Goal: Consume media (video, audio): Consume media (video, audio)

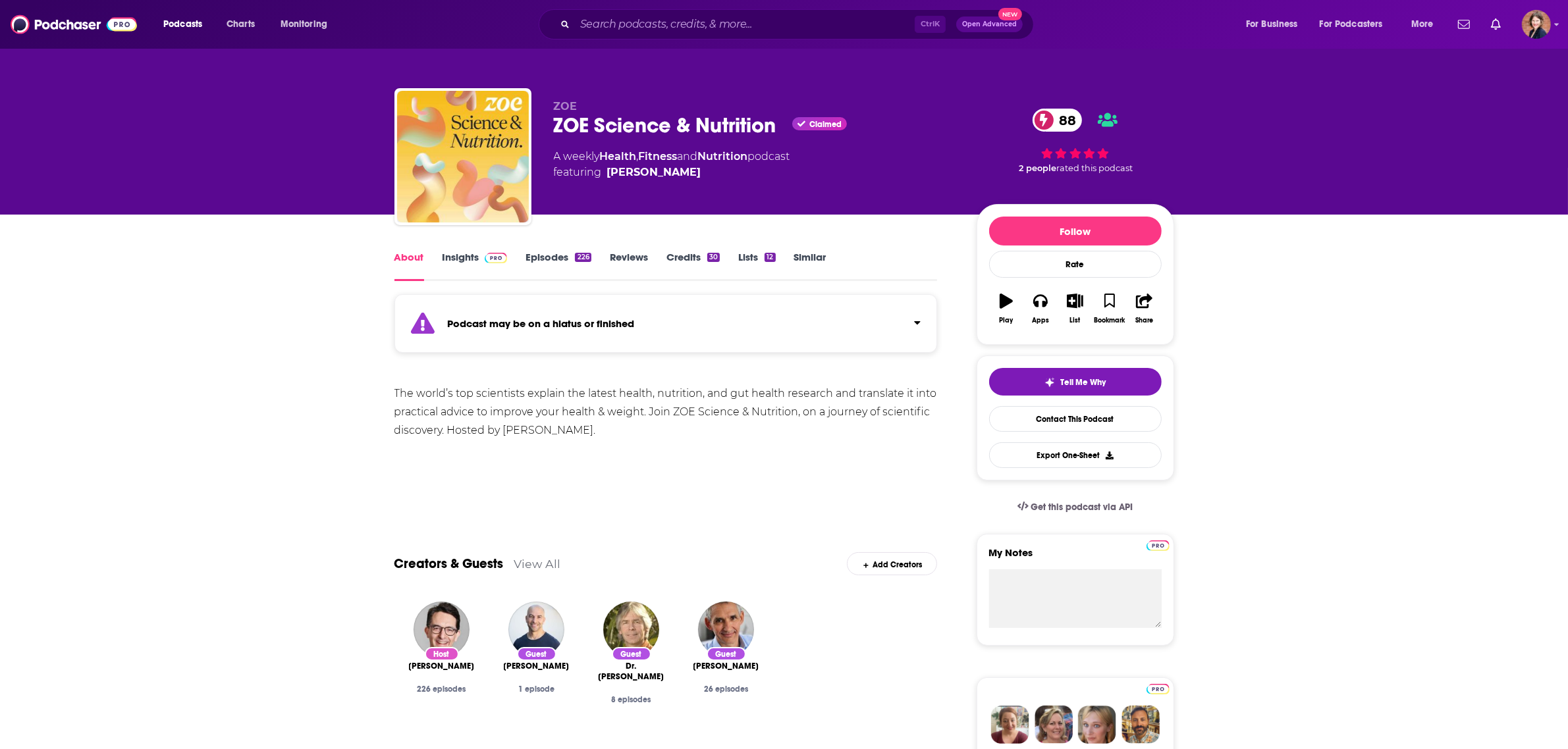
click at [706, 400] on div "The world’s top scientists explain the latest health, nutrition, and gut health…" at bounding box center [666, 411] width 543 height 55
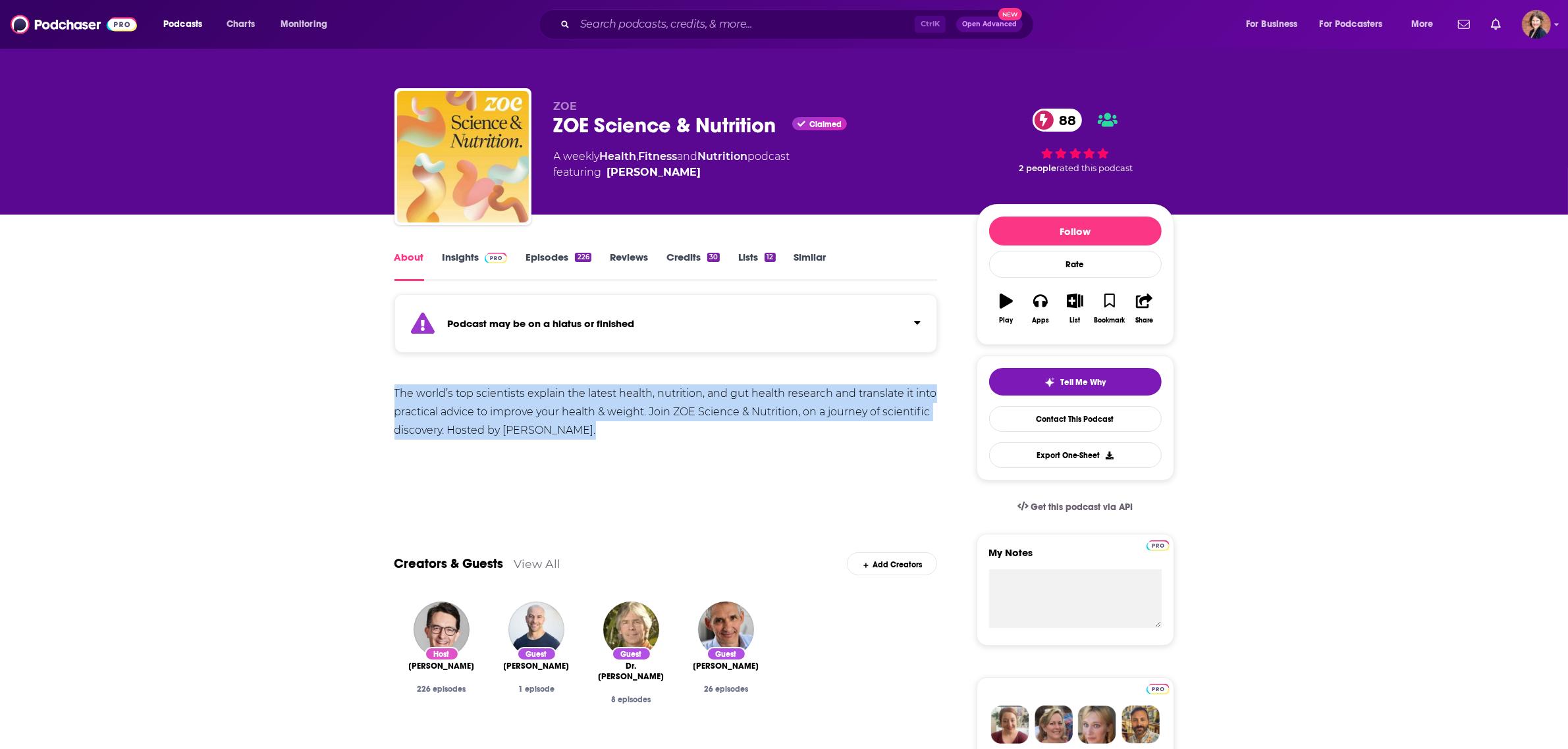
click at [706, 400] on div "The world’s top scientists explain the latest health, nutrition, and gut health…" at bounding box center [666, 411] width 543 height 55
drag, startPoint x: 699, startPoint y: 168, endPoint x: 597, endPoint y: 132, distance: 108.2
click at [597, 132] on div "ZOE ZOE Science & Nutrition Claimed 88 A weekly Health , Fitness and Nutrition …" at bounding box center [754, 152] width 402 height 105
click at [604, 129] on div "ZOE Science & Nutrition Claimed 88" at bounding box center [754, 125] width 402 height 26
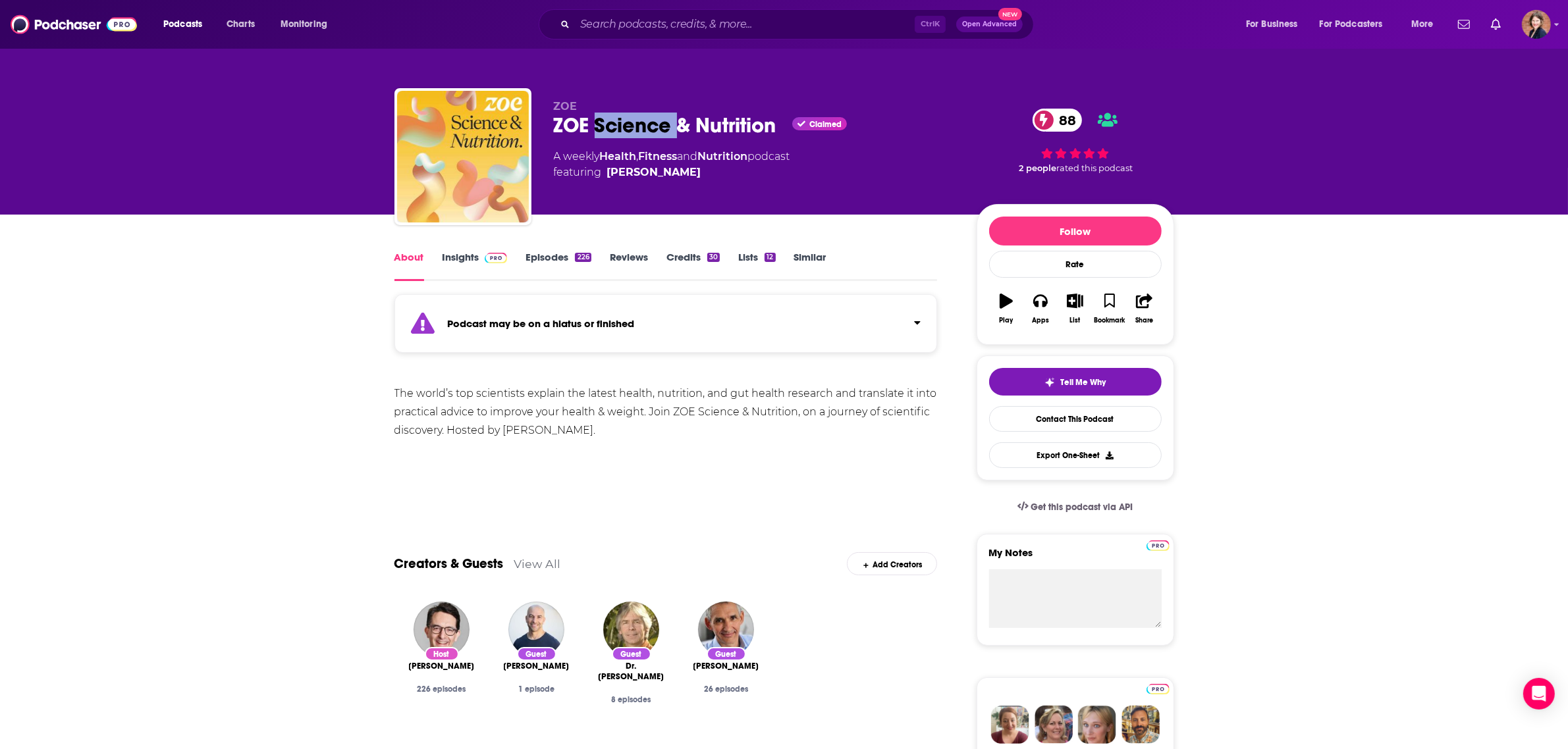
click at [604, 129] on div "ZOE Science & Nutrition Claimed 88" at bounding box center [754, 125] width 402 height 26
